Goal: Information Seeking & Learning: Learn about a topic

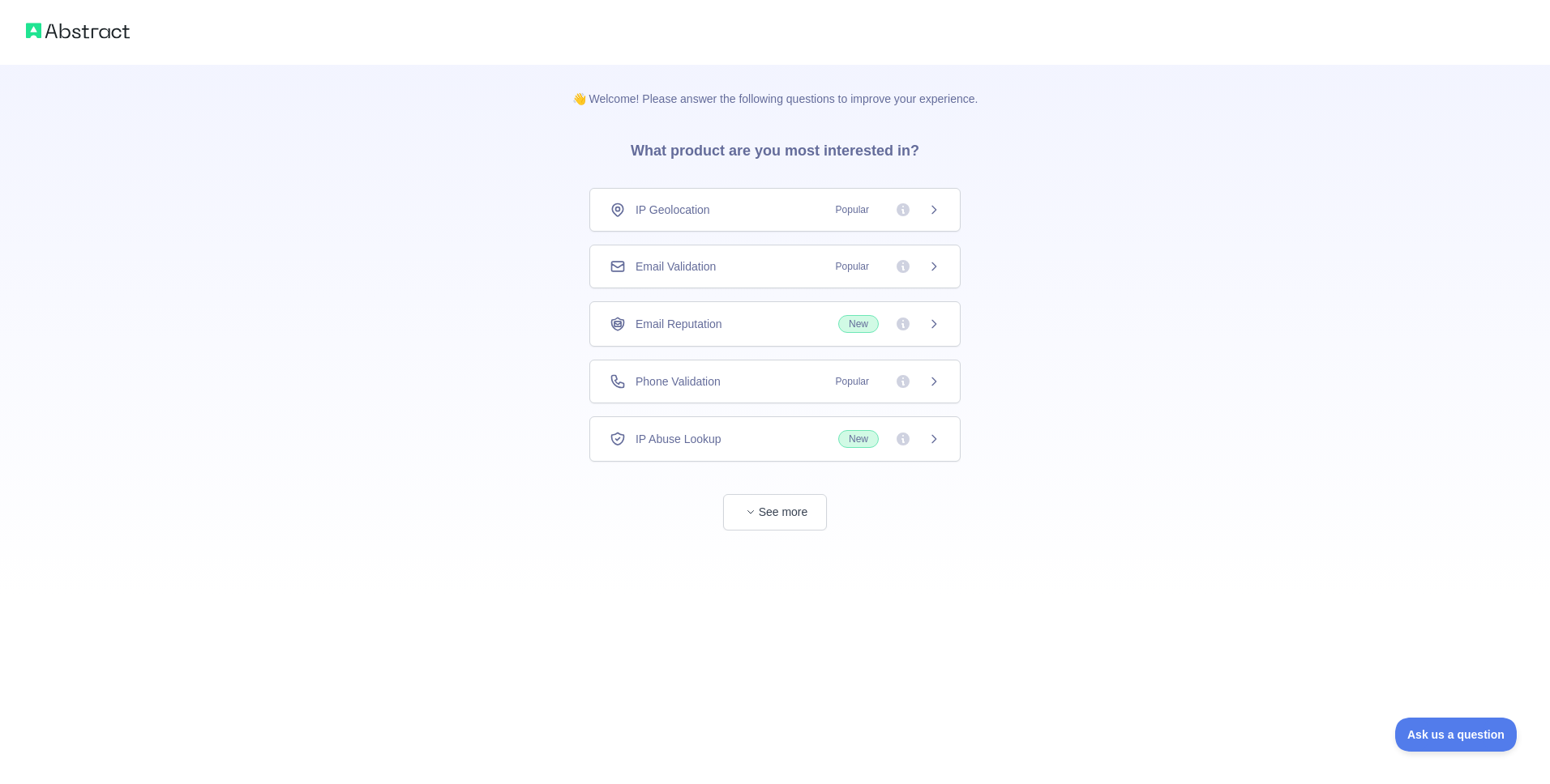
click at [847, 270] on span "Popular" at bounding box center [852, 267] width 53 height 17
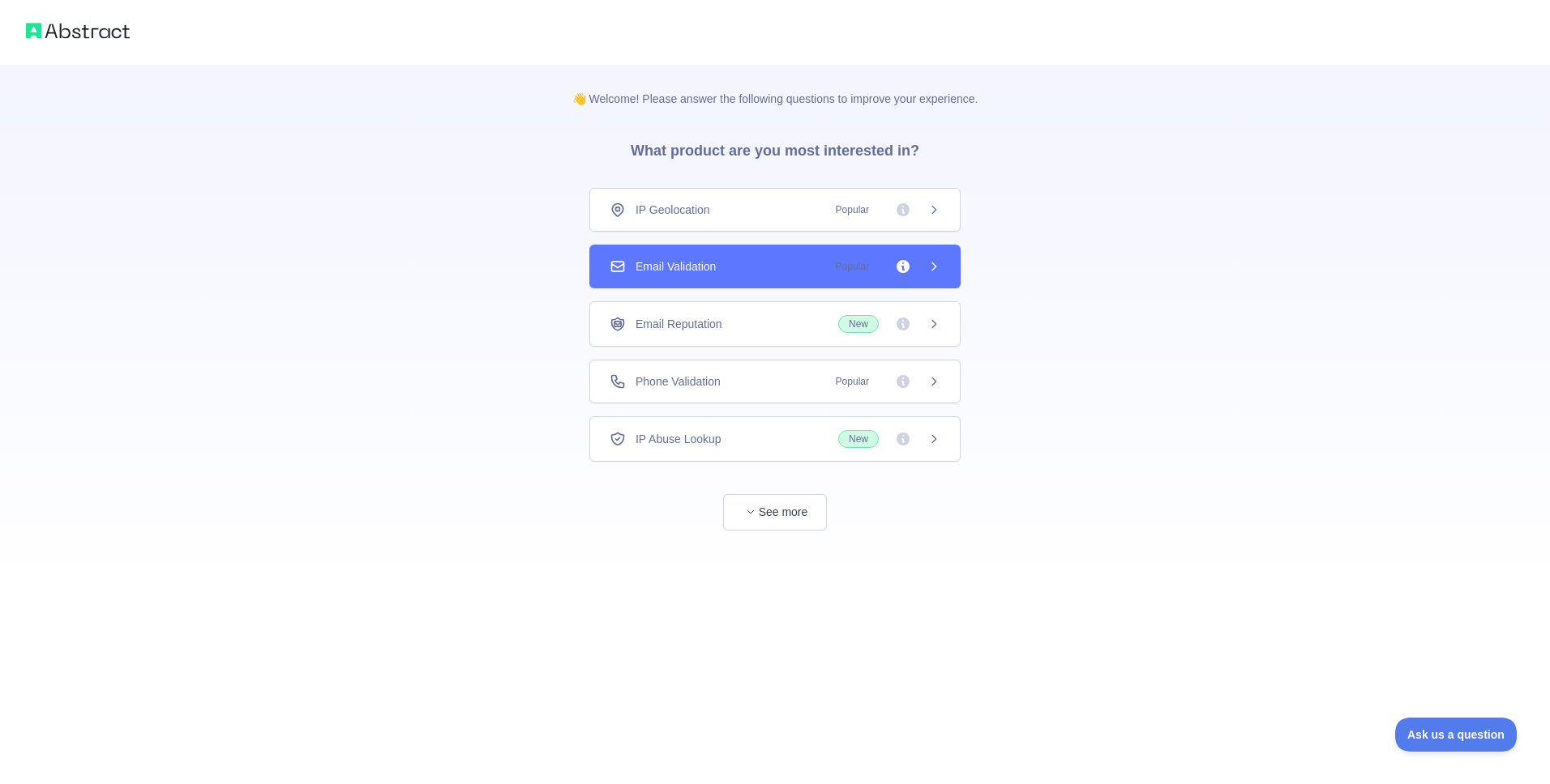
click at [927, 302] on div "Email Reputation New" at bounding box center [775, 324] width 372 height 46
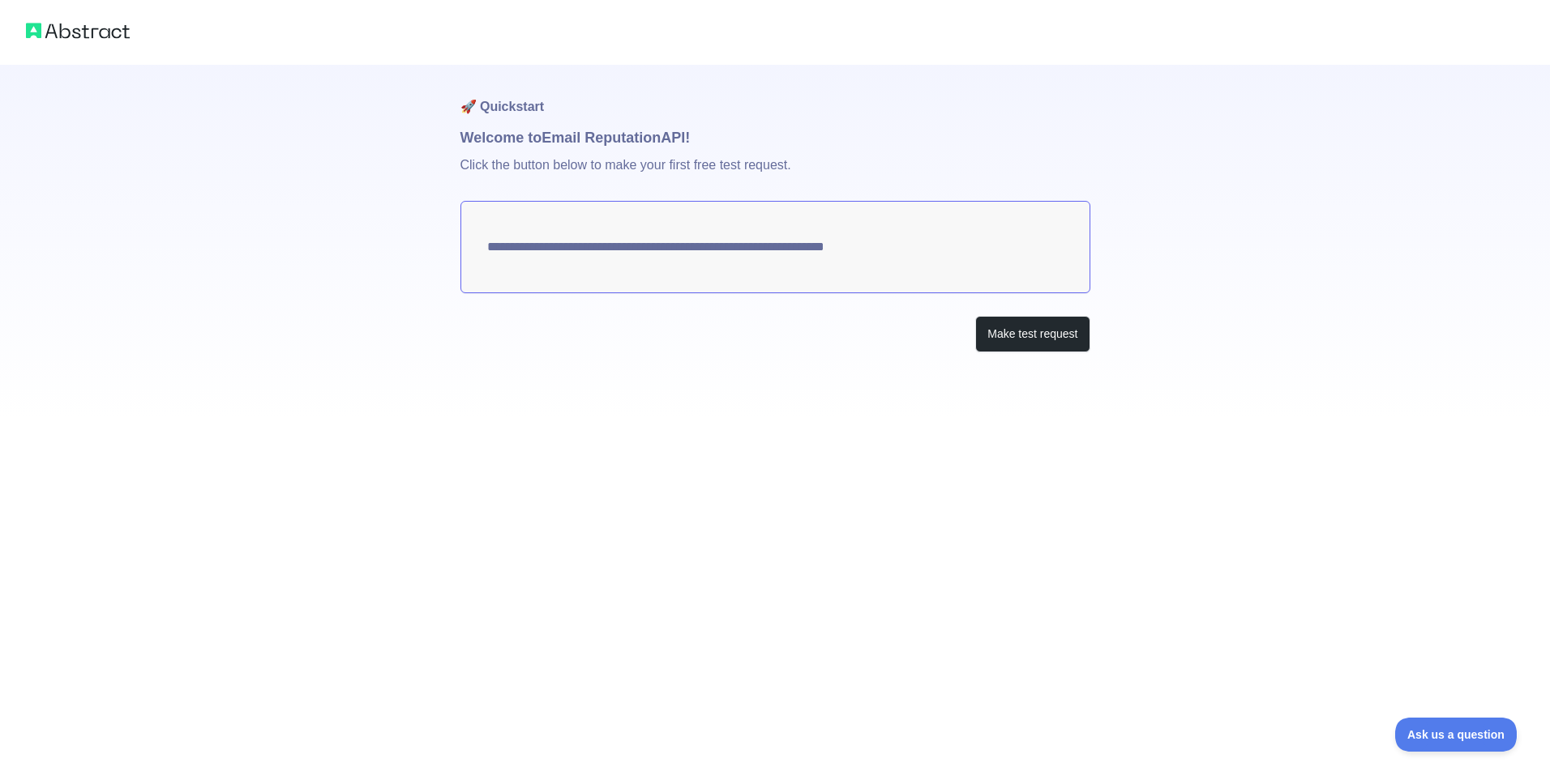
click at [842, 255] on textarea "**********" at bounding box center [775, 247] width 630 height 92
click at [1031, 339] on button "Make test request" at bounding box center [1031, 334] width 114 height 36
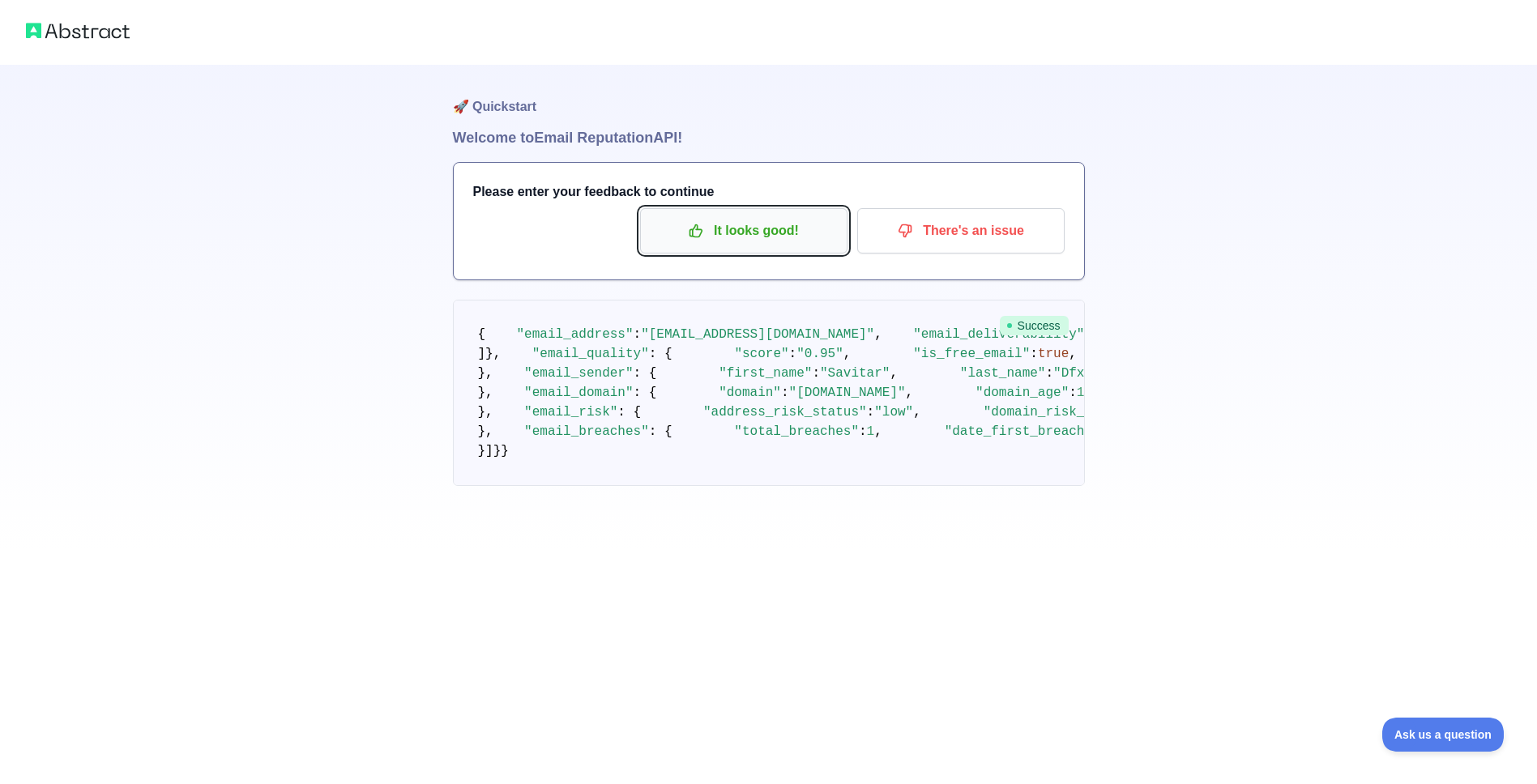
click at [764, 234] on p "It looks good!" at bounding box center [744, 231] width 183 height 27
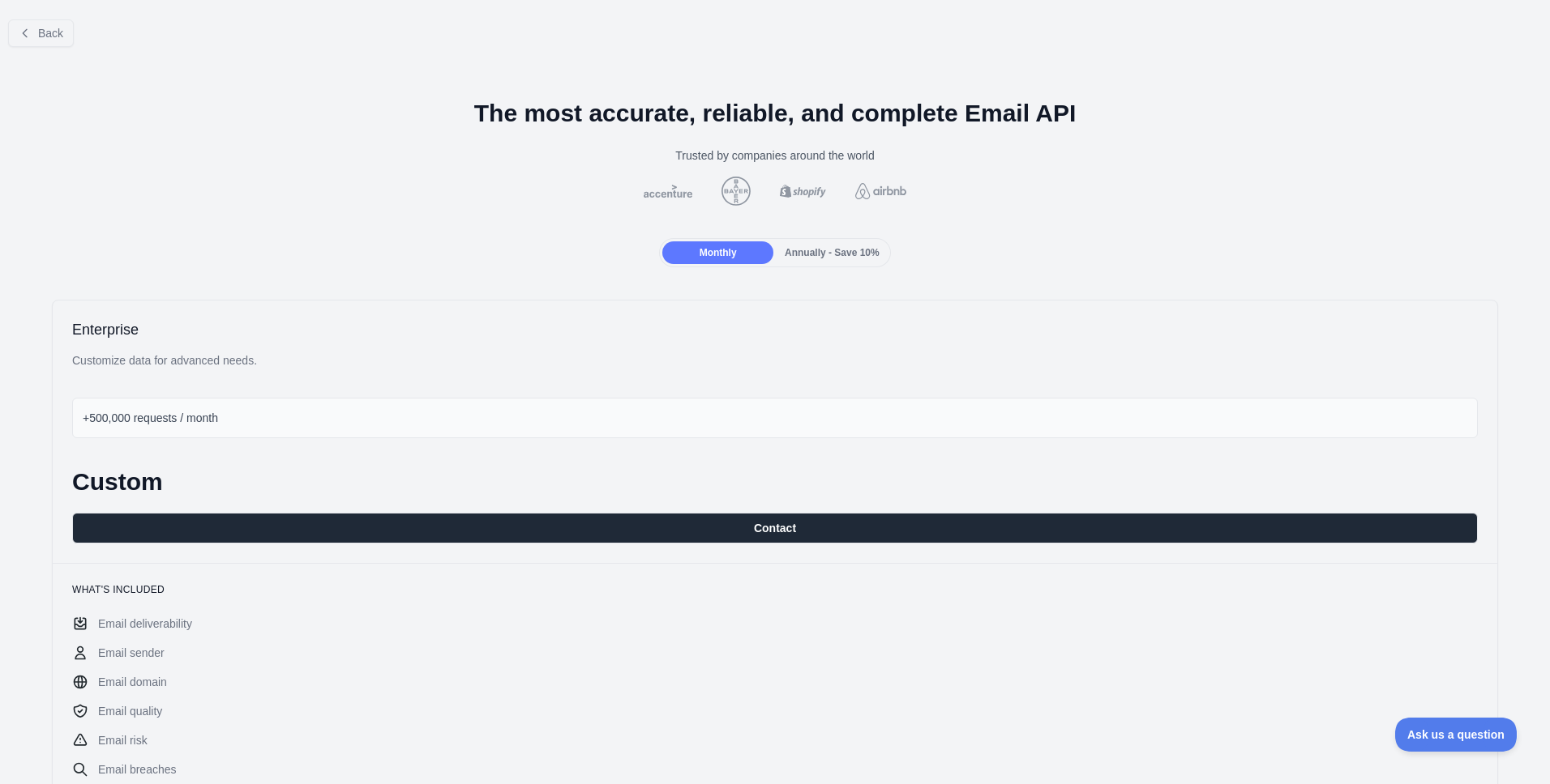
click at [420, 434] on div "+500,000 requests / month" at bounding box center [775, 418] width 1406 height 41
click at [338, 419] on div "+500,000 requests / month" at bounding box center [775, 418] width 1406 height 41
click at [813, 255] on span "Annually - Save 10%" at bounding box center [831, 253] width 94 height 12
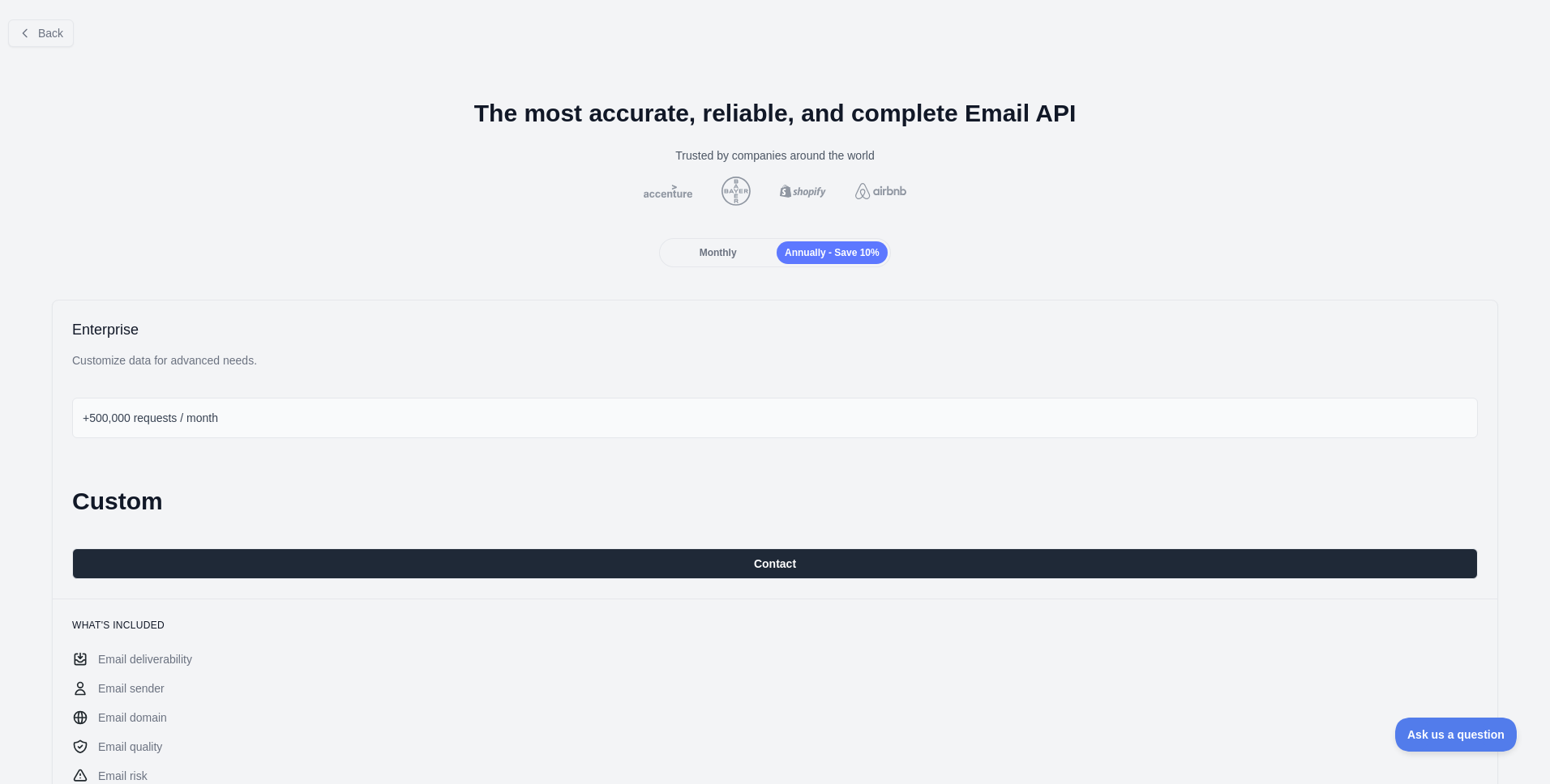
click at [744, 246] on div "Monthly" at bounding box center [718, 252] width 111 height 22
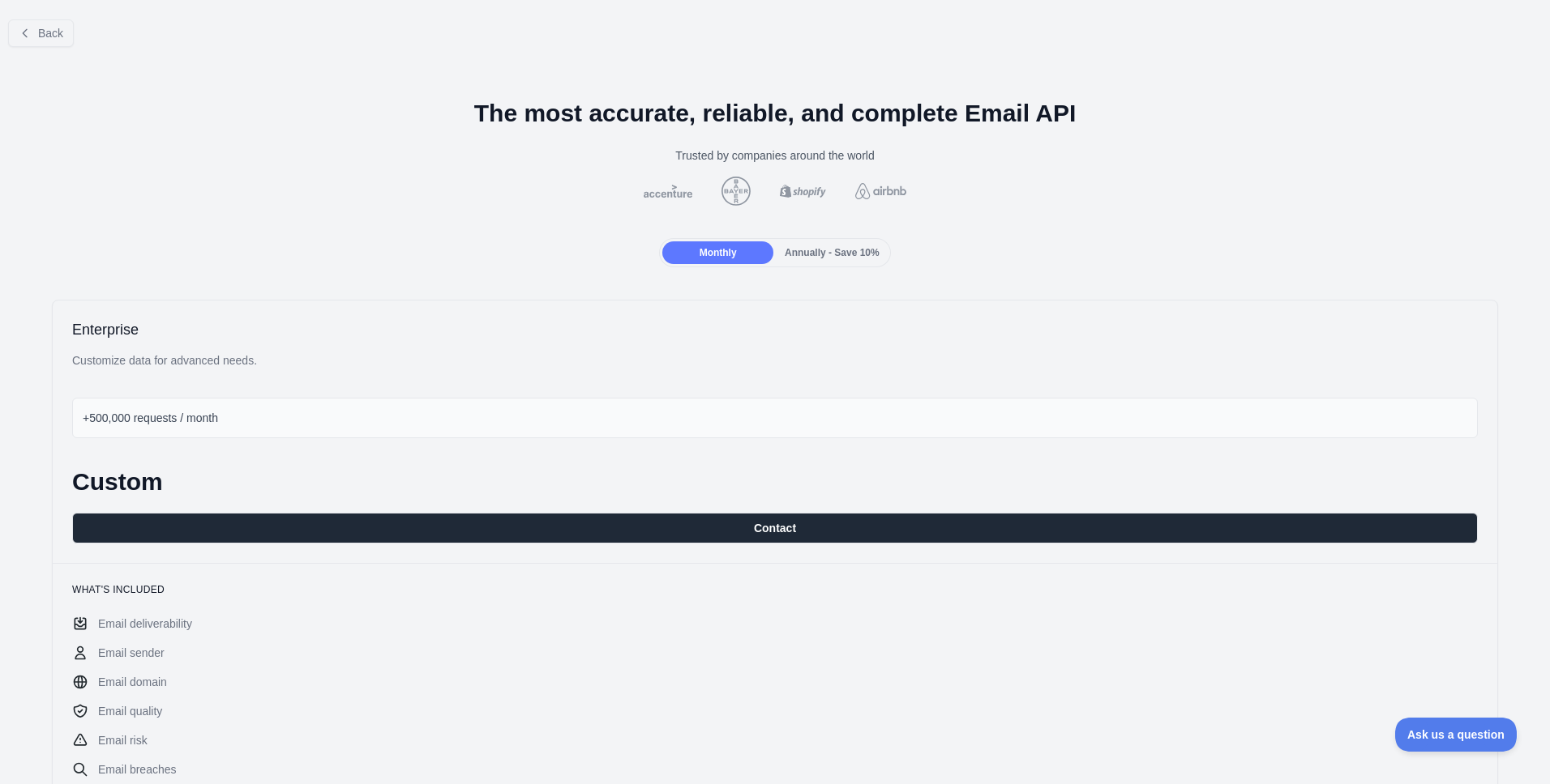
click at [808, 247] on span "Annually - Save 10%" at bounding box center [831, 253] width 94 height 12
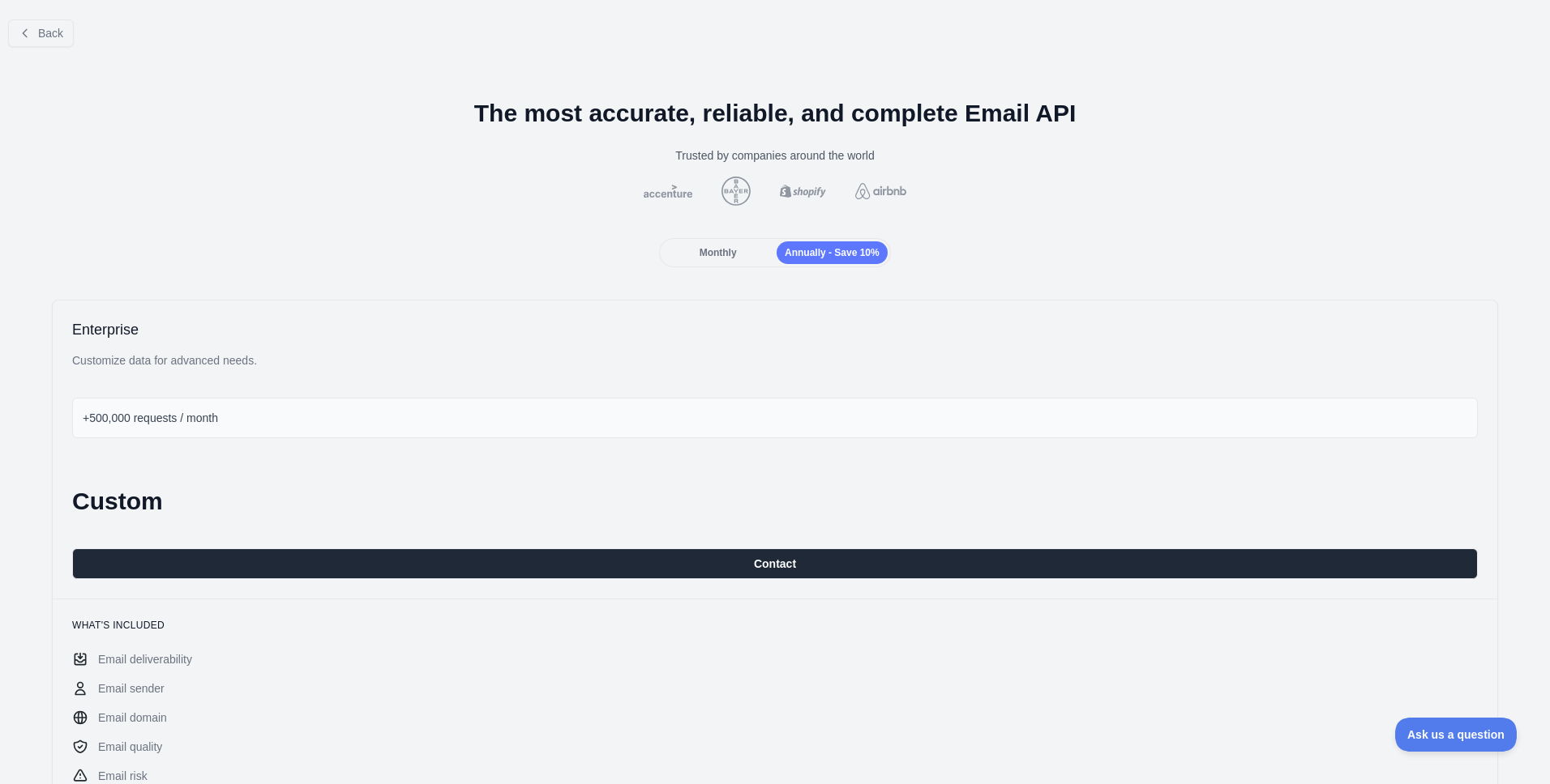
click at [700, 257] on span "Monthly" at bounding box center [718, 253] width 37 height 12
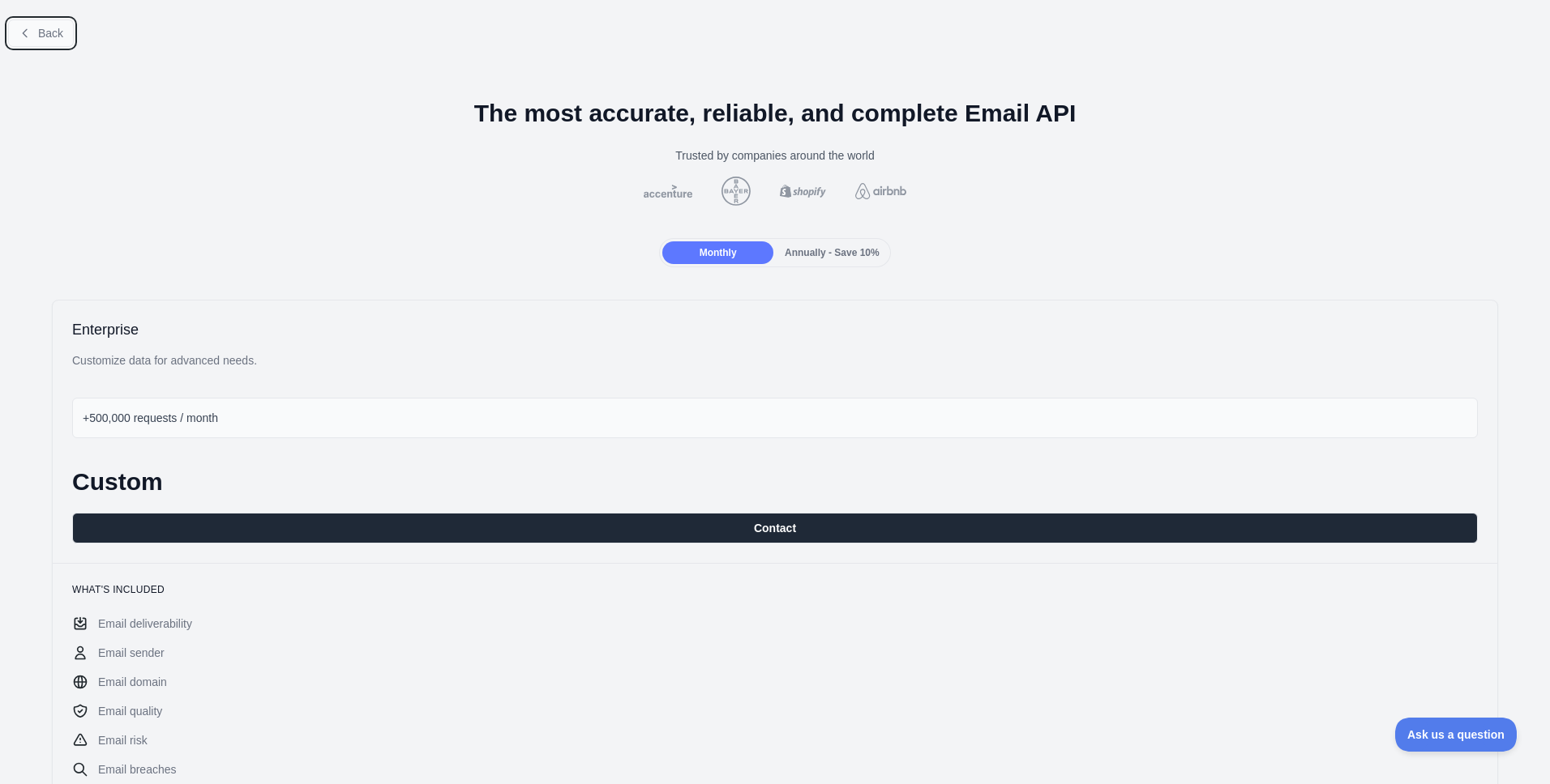
click at [59, 38] on span "Back" at bounding box center [51, 32] width 25 height 13
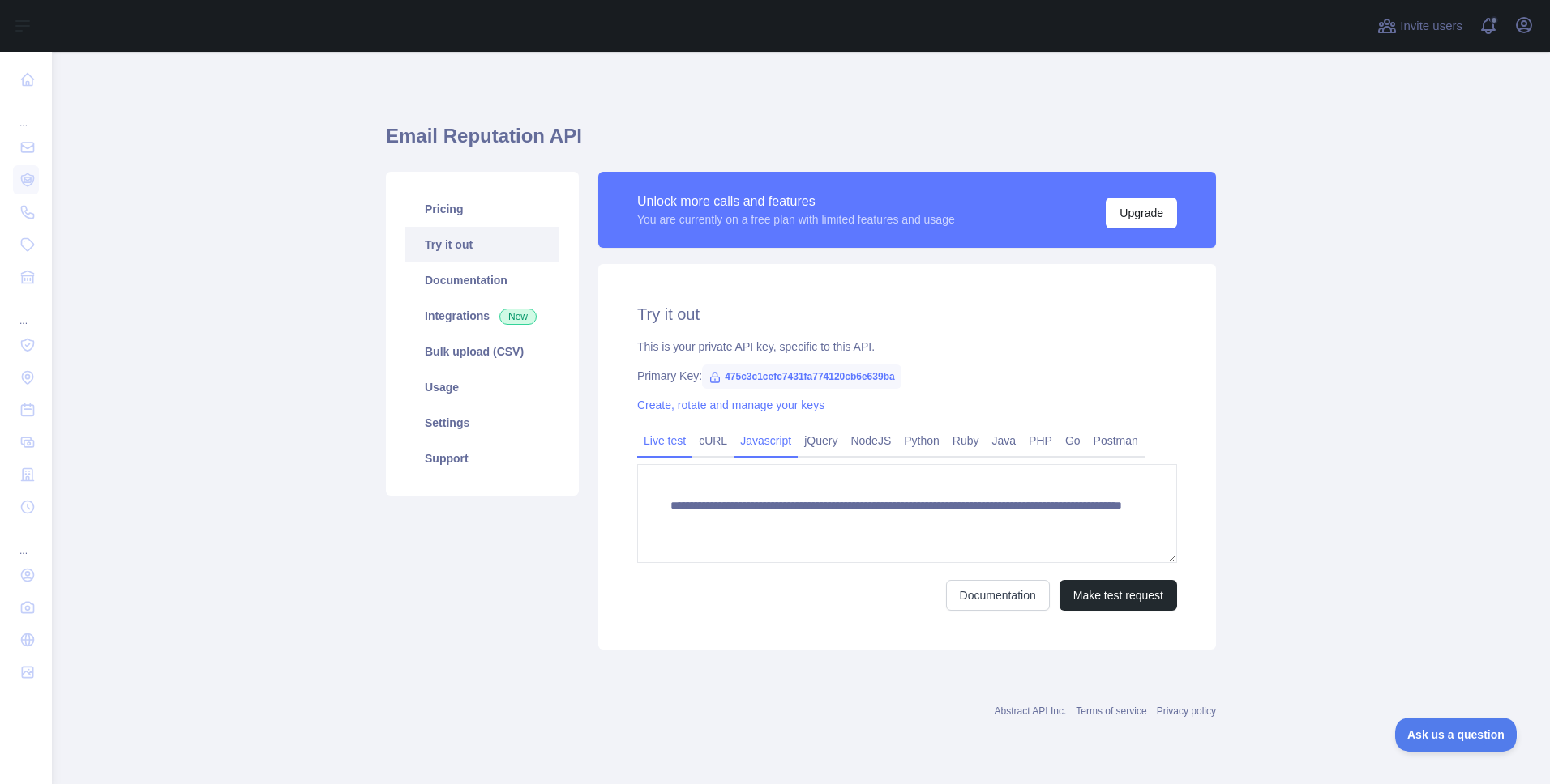
click at [789, 444] on link "Javascript" at bounding box center [766, 441] width 64 height 26
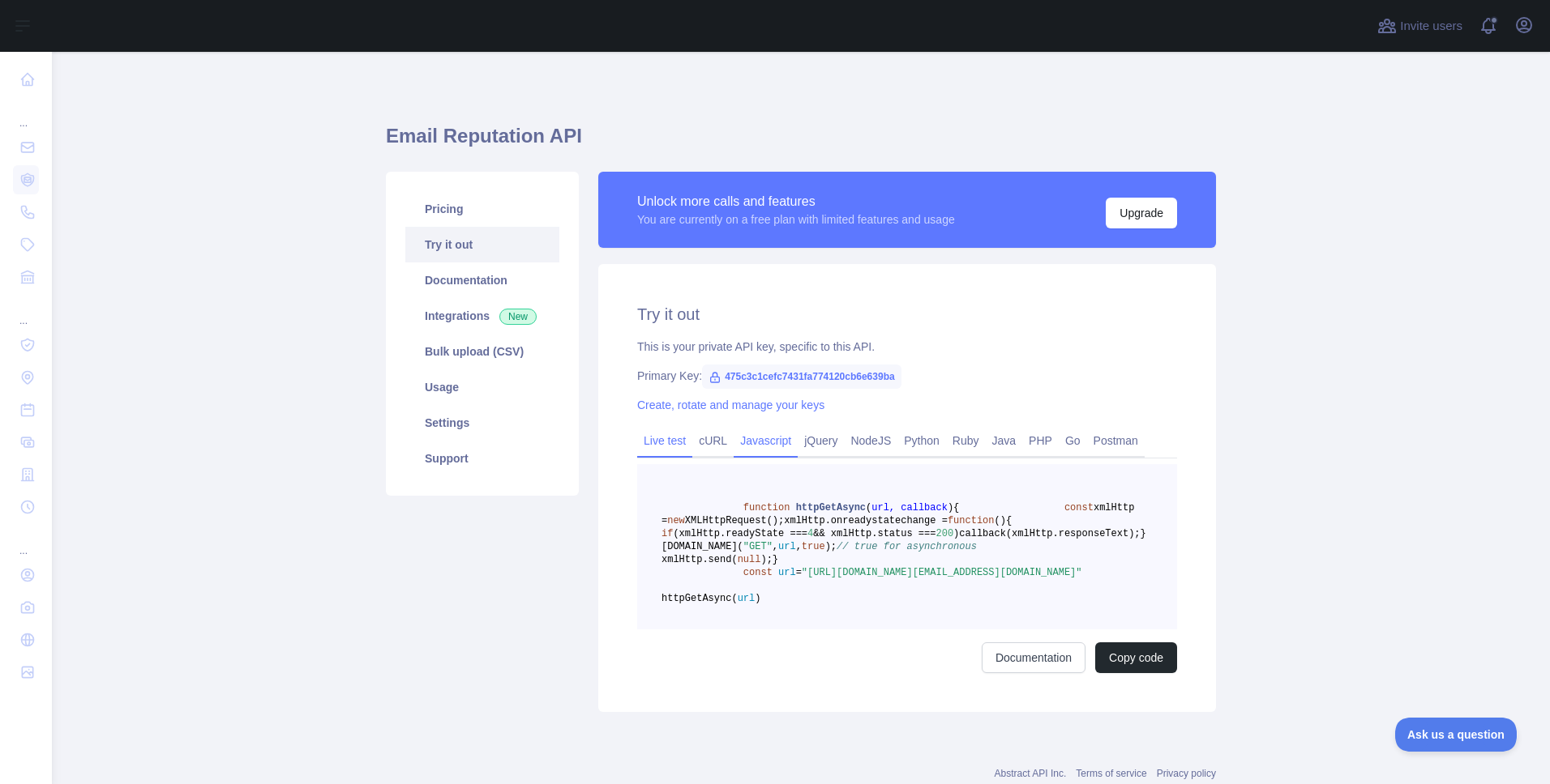
click at [644, 448] on link "Live test" at bounding box center [665, 441] width 55 height 26
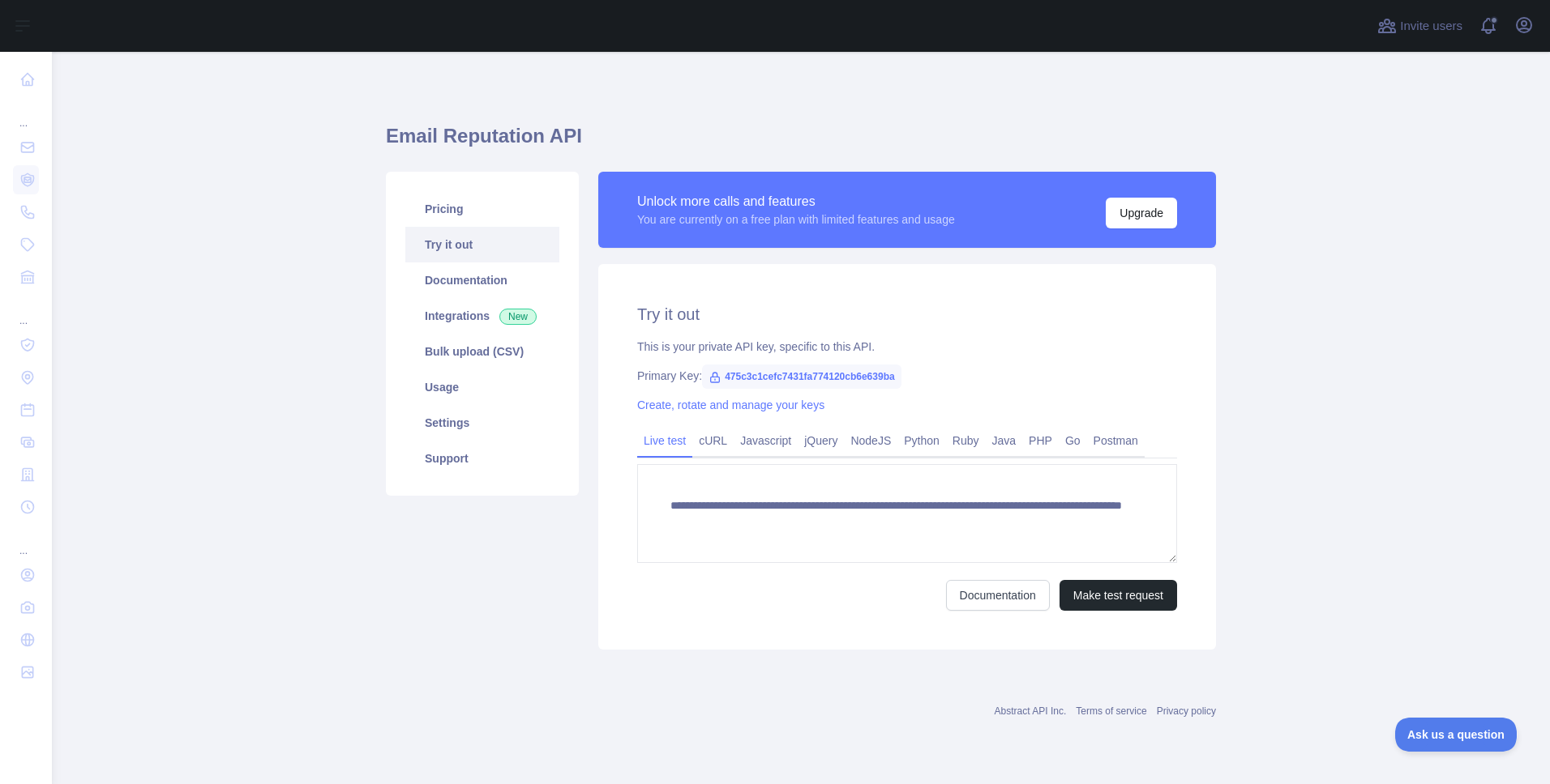
click at [733, 378] on span "475c3c1cefc7431fa774120cb6e639ba" at bounding box center [802, 376] width 199 height 24
copy span "475c3c1cefc7431fa774120cb6e639ba"
